Goal: Information Seeking & Learning: Understand process/instructions

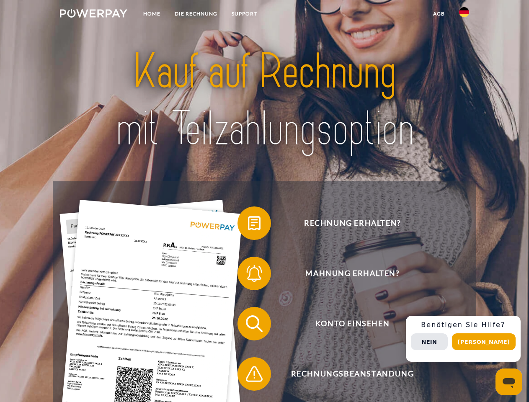
click at [93, 15] on img at bounding box center [93, 13] width 67 height 8
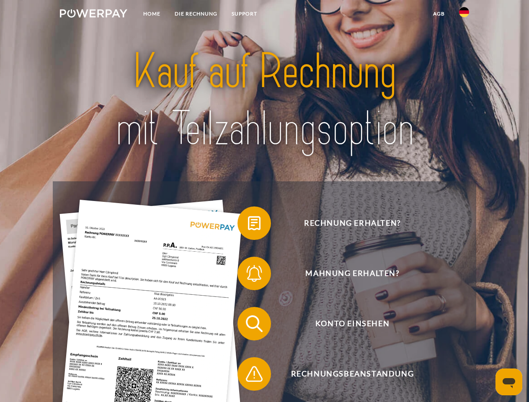
click at [464, 15] on img at bounding box center [464, 12] width 10 height 10
click at [438, 14] on link "agb" at bounding box center [439, 13] width 26 height 15
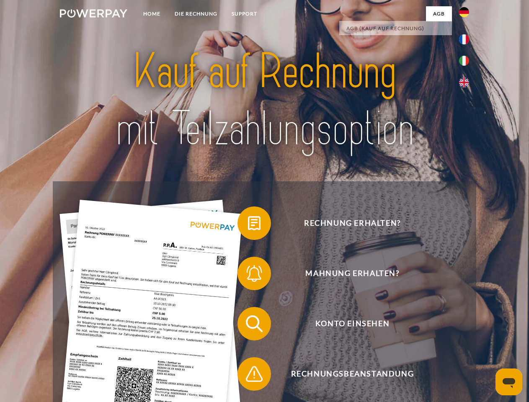
click at [248, 225] on span at bounding box center [242, 223] width 42 height 42
click at [248, 275] on span at bounding box center [242, 273] width 42 height 42
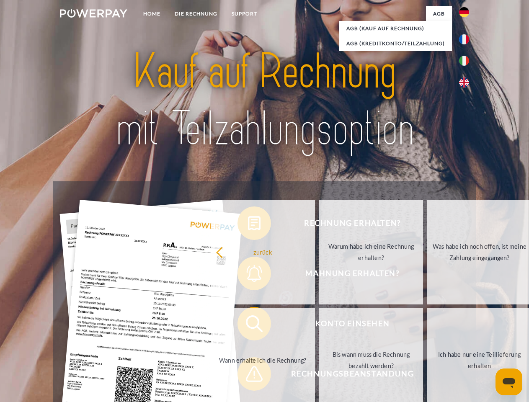
click at [319, 325] on link "Bis wann muss die Rechnung bezahlt werden?" at bounding box center [371, 360] width 104 height 105
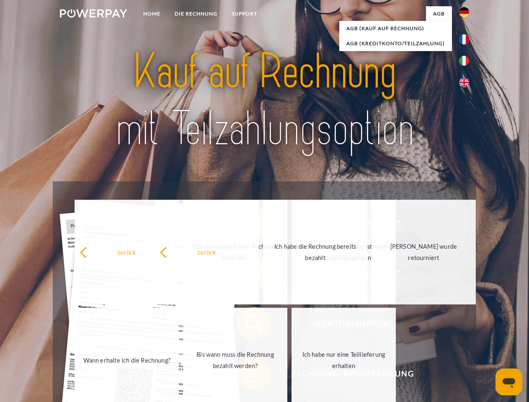
click at [248, 375] on span at bounding box center [242, 374] width 42 height 42
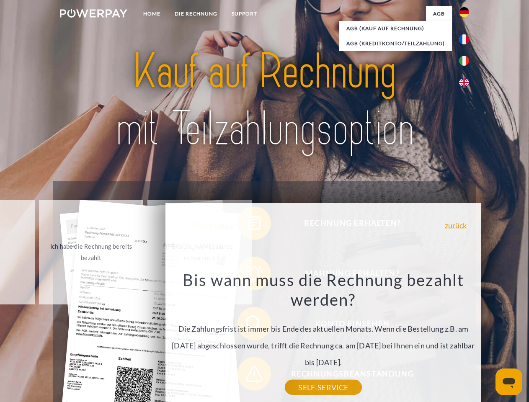
click at [466, 339] on div "Rechnung erhalten? Mahnung erhalten? Konto einsehen" at bounding box center [264, 348] width 423 height 335
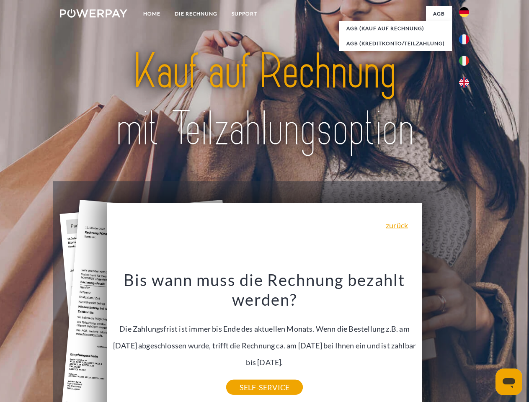
click at [445, 340] on span "Konto einsehen" at bounding box center [351, 323] width 205 height 33
click at [486, 342] on header "Home DIE RECHNUNG SUPPORT" at bounding box center [264, 289] width 529 height 578
